Goal: Transaction & Acquisition: Subscribe to service/newsletter

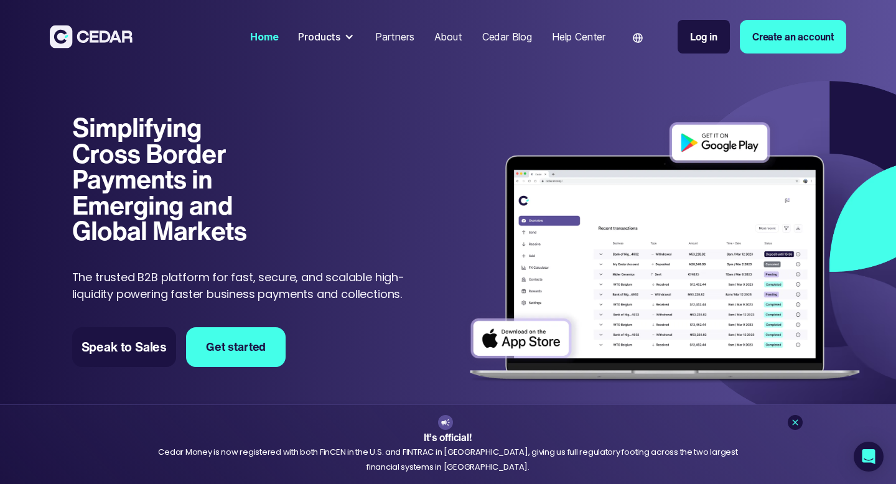
click at [335, 34] on div "Products" at bounding box center [319, 36] width 42 height 15
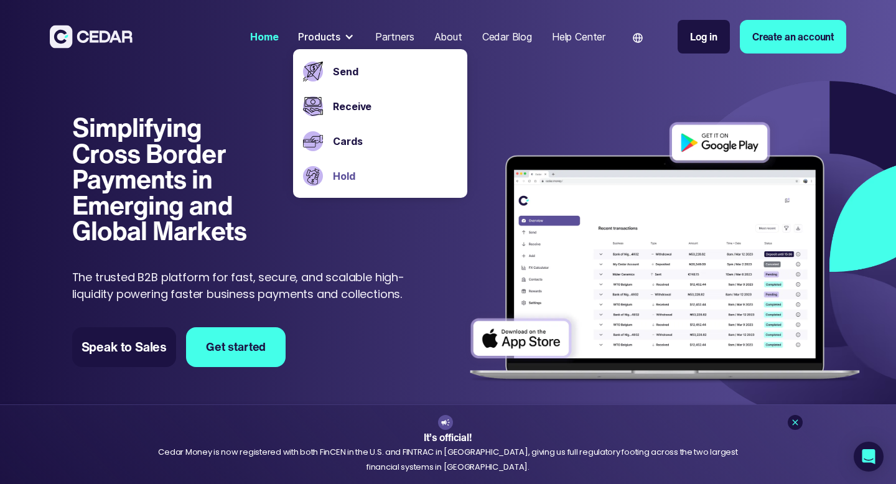
click at [335, 174] on link "Hold" at bounding box center [395, 176] width 124 height 15
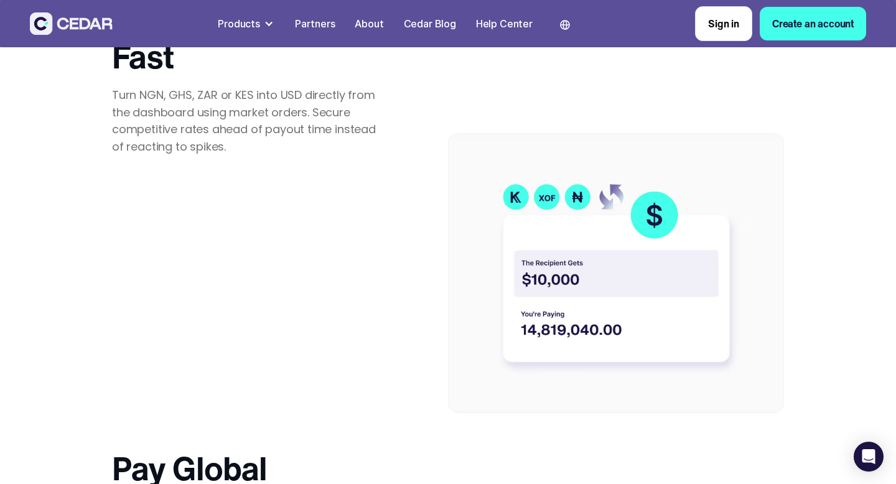
scroll to position [1558, 0]
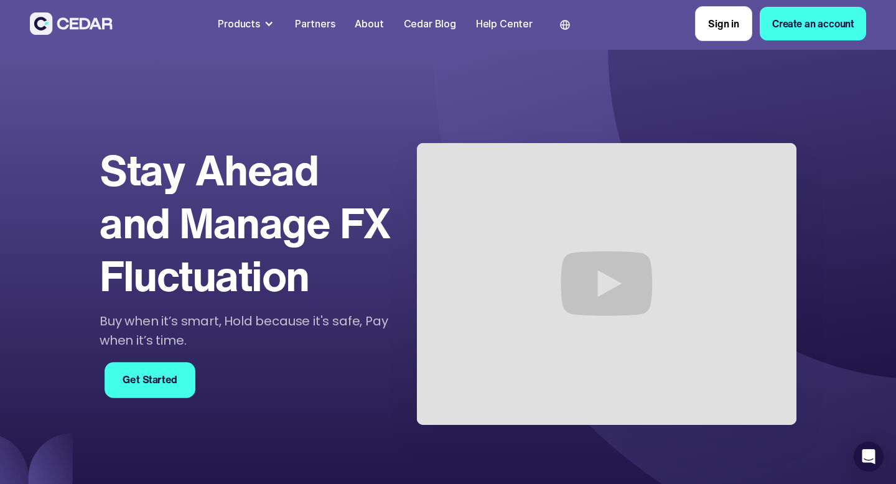
click at [139, 383] on link "Get Started" at bounding box center [150, 380] width 91 height 36
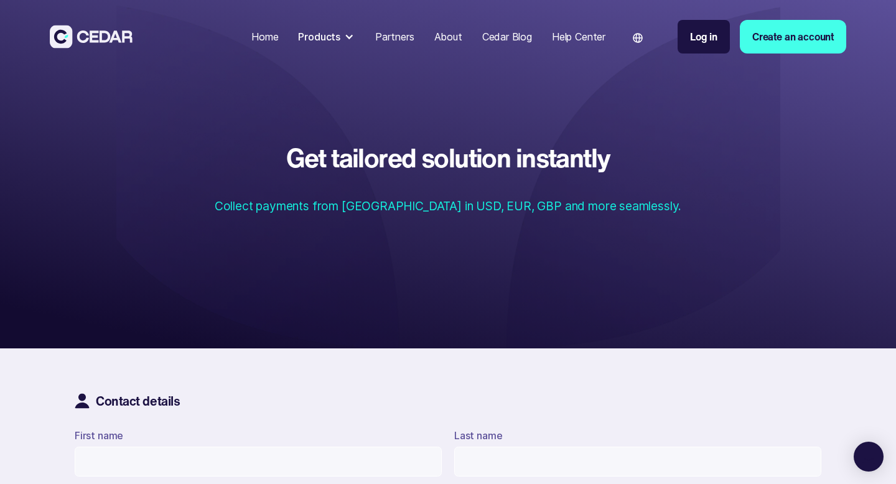
click at [267, 33] on div "Home" at bounding box center [264, 36] width 27 height 15
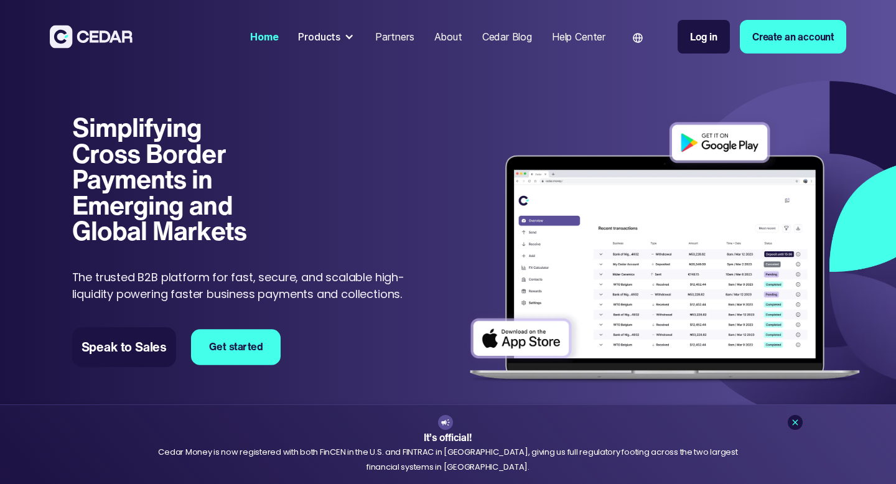
click at [232, 345] on link "Get started" at bounding box center [236, 347] width 90 height 36
